Goal: Information Seeking & Learning: Learn about a topic

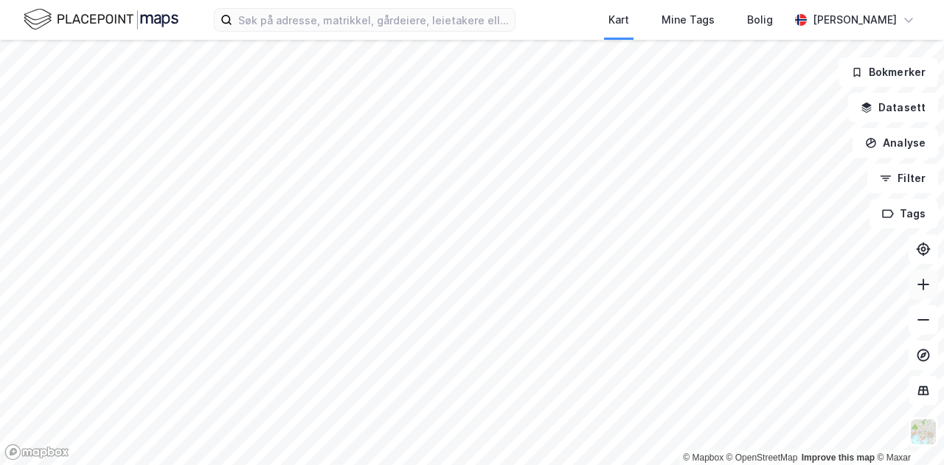
click at [925, 287] on icon at bounding box center [923, 284] width 15 height 15
click at [372, 465] on html "Kart Mine Tags Bolig [PERSON_NAME] © Mapbox © OpenStreetMap Improve this map © …" at bounding box center [472, 232] width 944 height 465
click at [926, 322] on icon at bounding box center [923, 320] width 15 height 15
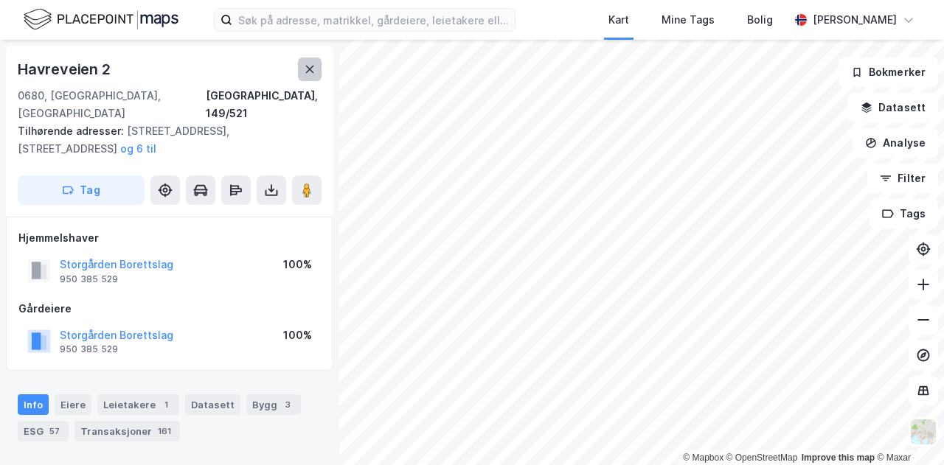
click at [318, 76] on button at bounding box center [310, 70] width 24 height 24
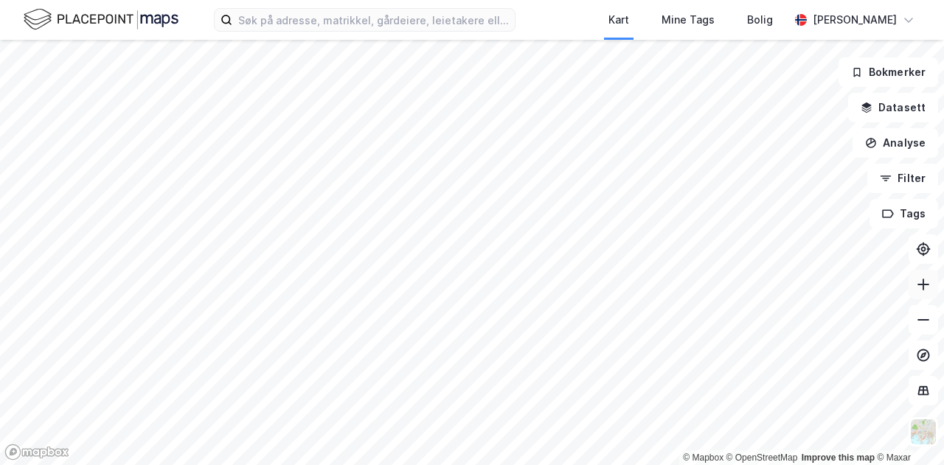
click at [922, 294] on button at bounding box center [922, 284] width 29 height 29
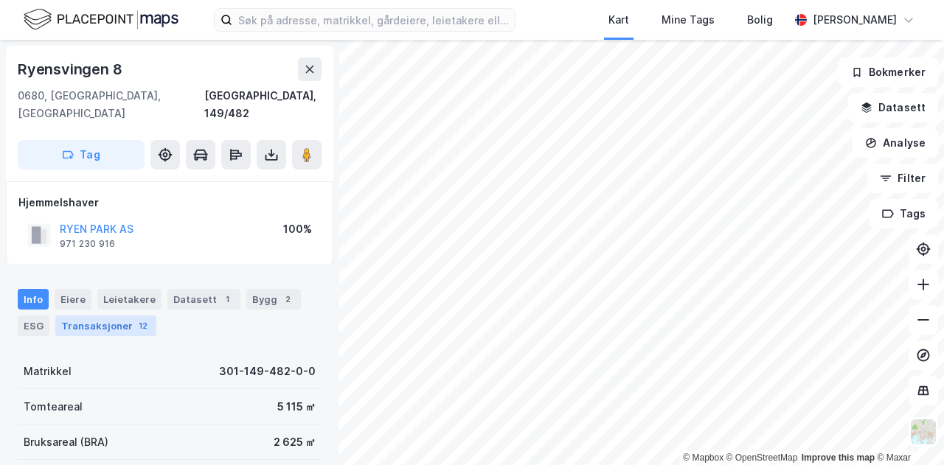
click at [125, 316] on div "Transaksjoner 12" at bounding box center [105, 326] width 101 height 21
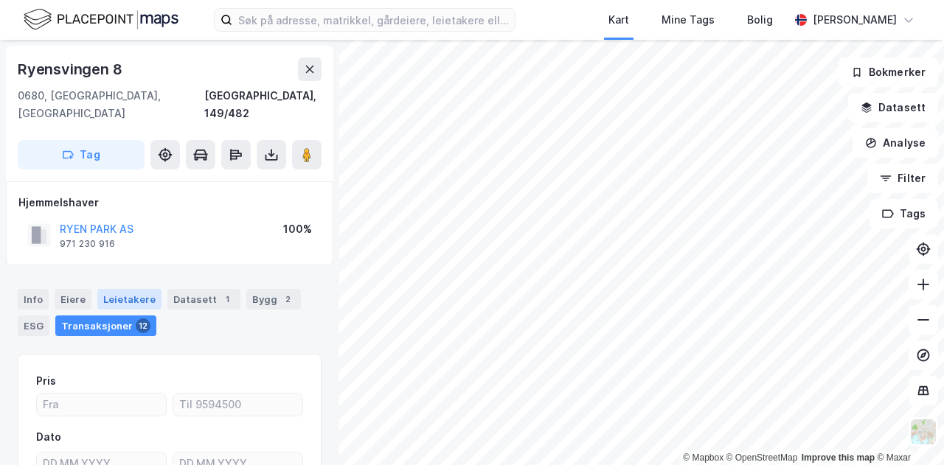
click at [125, 289] on div "Leietakere" at bounding box center [129, 299] width 64 height 21
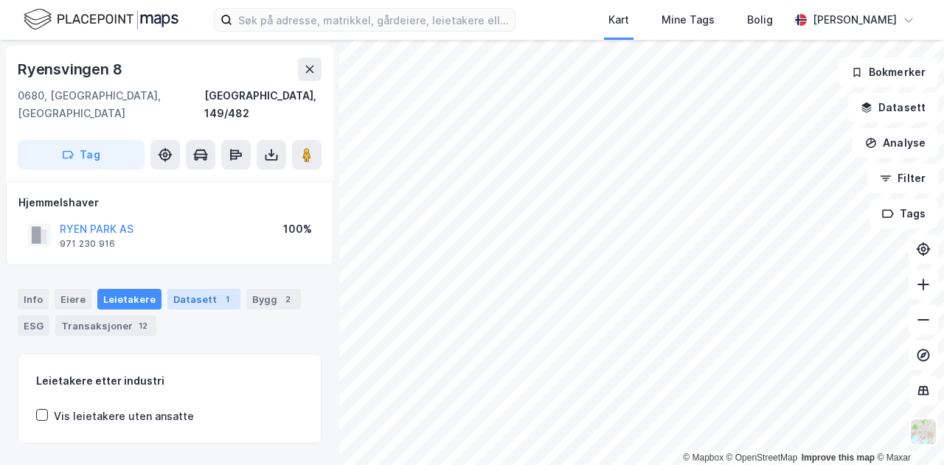
click at [215, 289] on div "Datasett 1" at bounding box center [203, 299] width 73 height 21
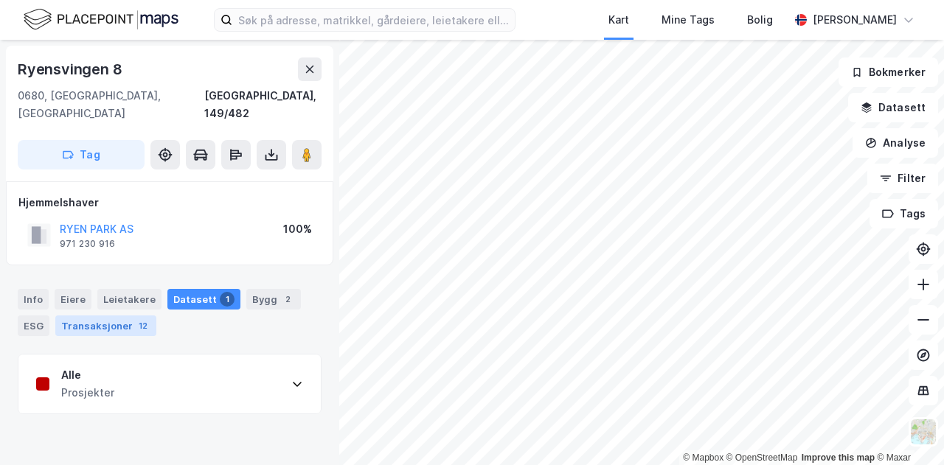
click at [105, 316] on div "Transaksjoner 12" at bounding box center [105, 326] width 101 height 21
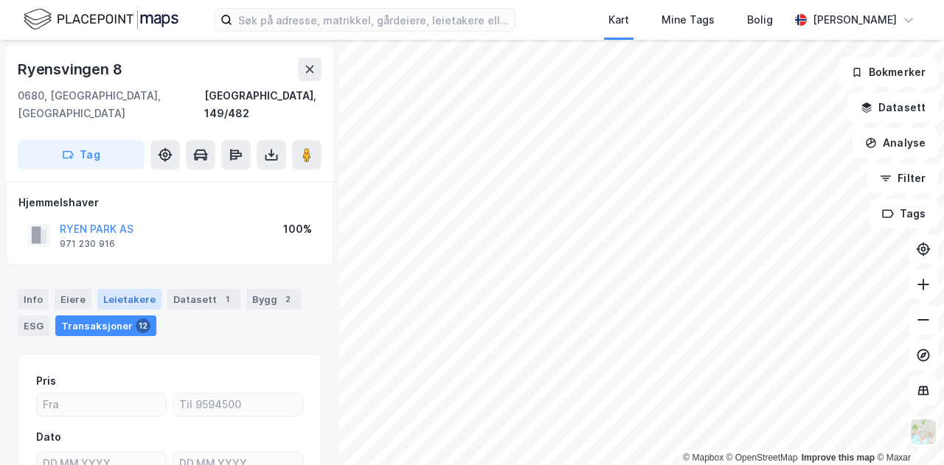
click at [127, 289] on div "Leietakere" at bounding box center [129, 299] width 64 height 21
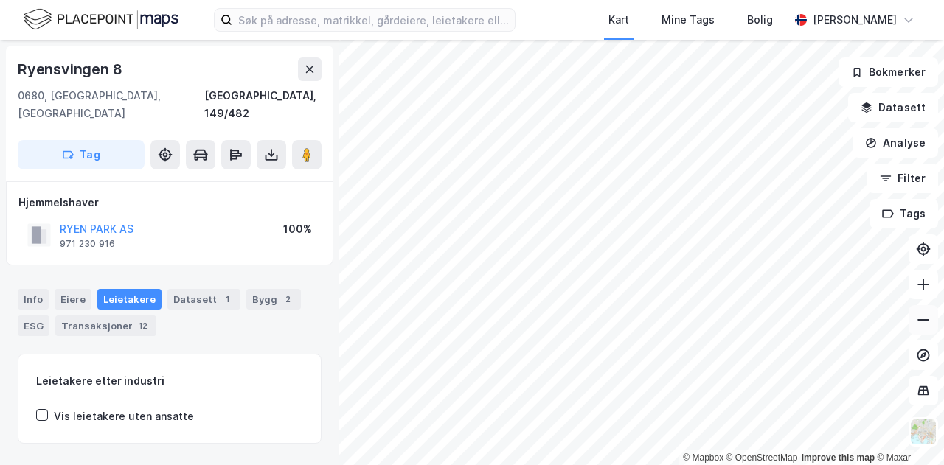
click at [934, 318] on button at bounding box center [922, 319] width 29 height 29
click at [936, 314] on button at bounding box center [922, 319] width 29 height 29
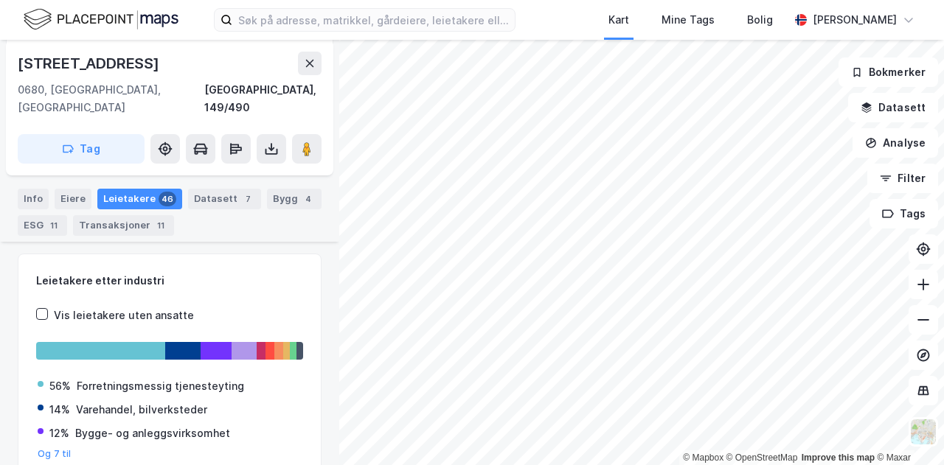
scroll to position [167, 0]
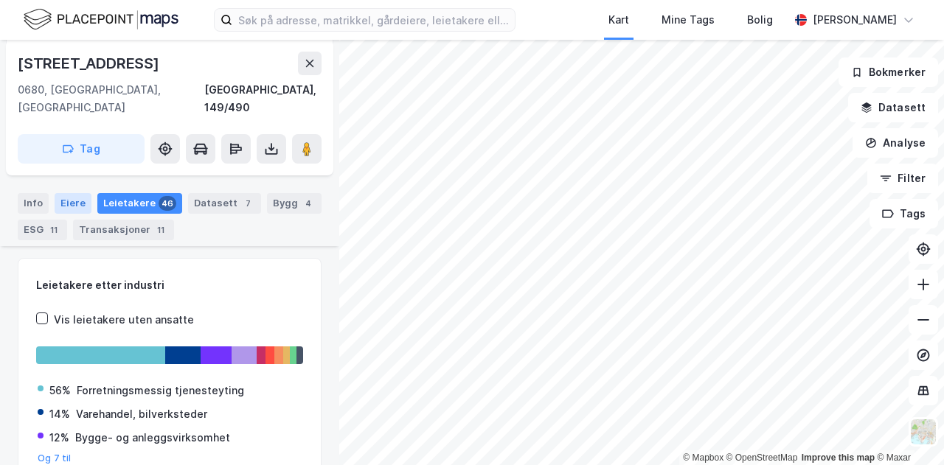
click at [80, 193] on div "Eiere" at bounding box center [73, 203] width 37 height 21
